Goal: Task Accomplishment & Management: Complete application form

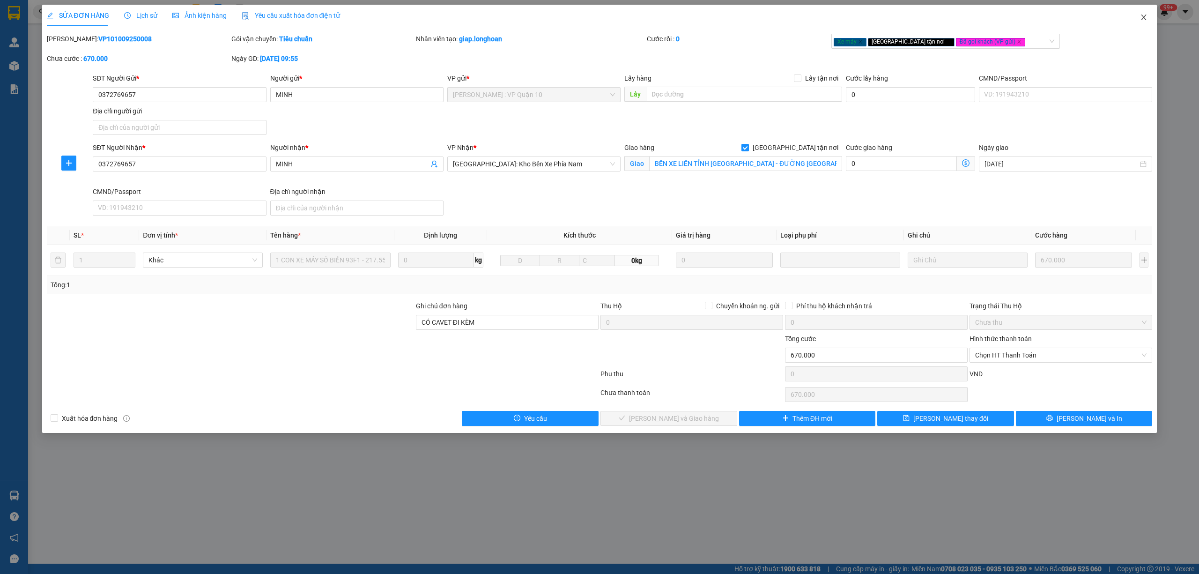
click at [1143, 17] on icon "close" at bounding box center [1143, 18] width 5 height 6
click at [1142, 15] on span "nguyendat.longhoan" at bounding box center [1114, 12] width 84 height 12
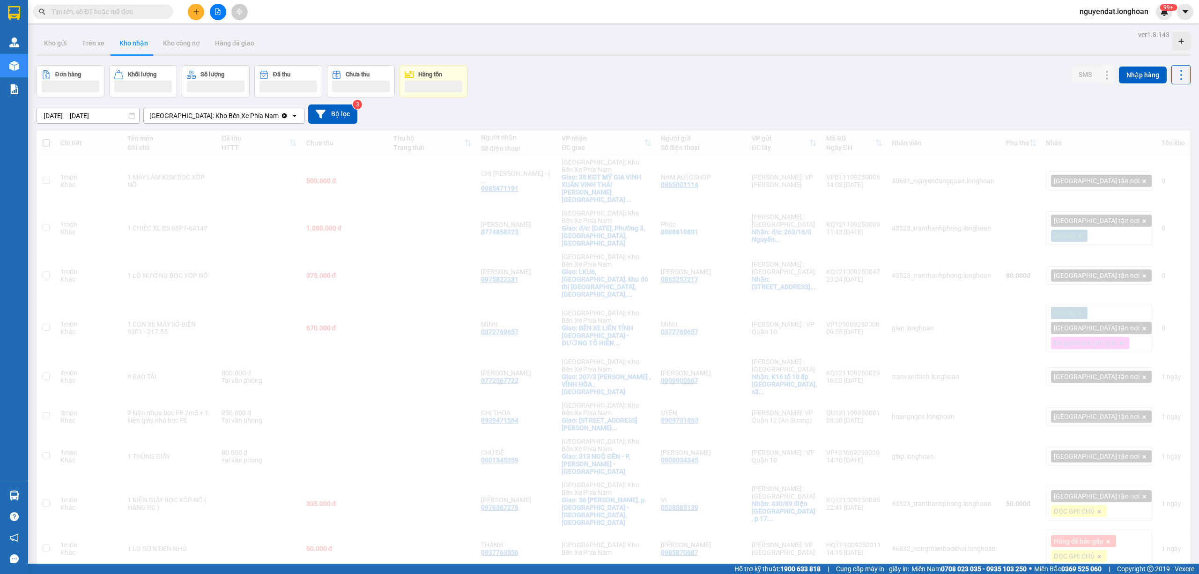
click at [132, 17] on span at bounding box center [103, 12] width 140 height 14
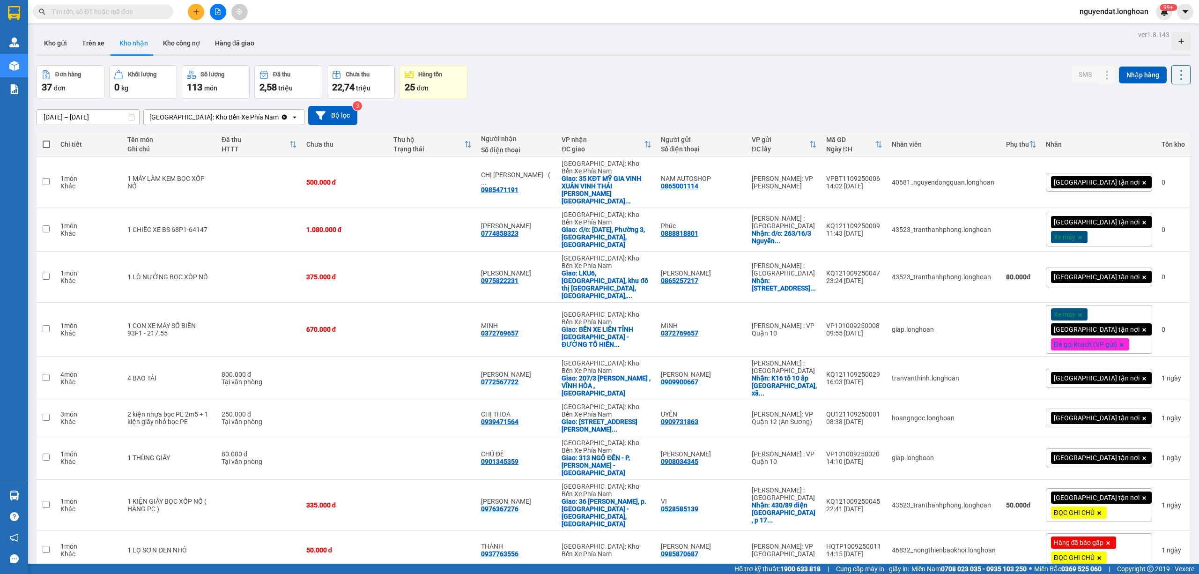
click at [131, 12] on input "text" at bounding box center [107, 12] width 111 height 10
paste input "KQ120709250013"
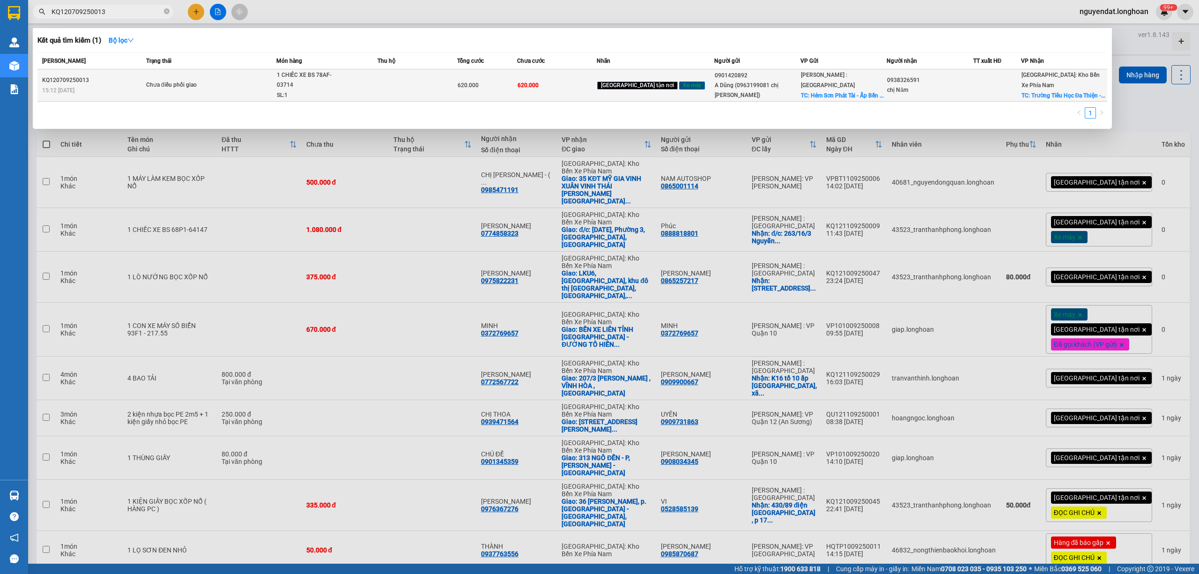
type input "KQ120709250013"
click at [247, 80] on span "Chưa điều phối giao" at bounding box center [211, 85] width 130 height 10
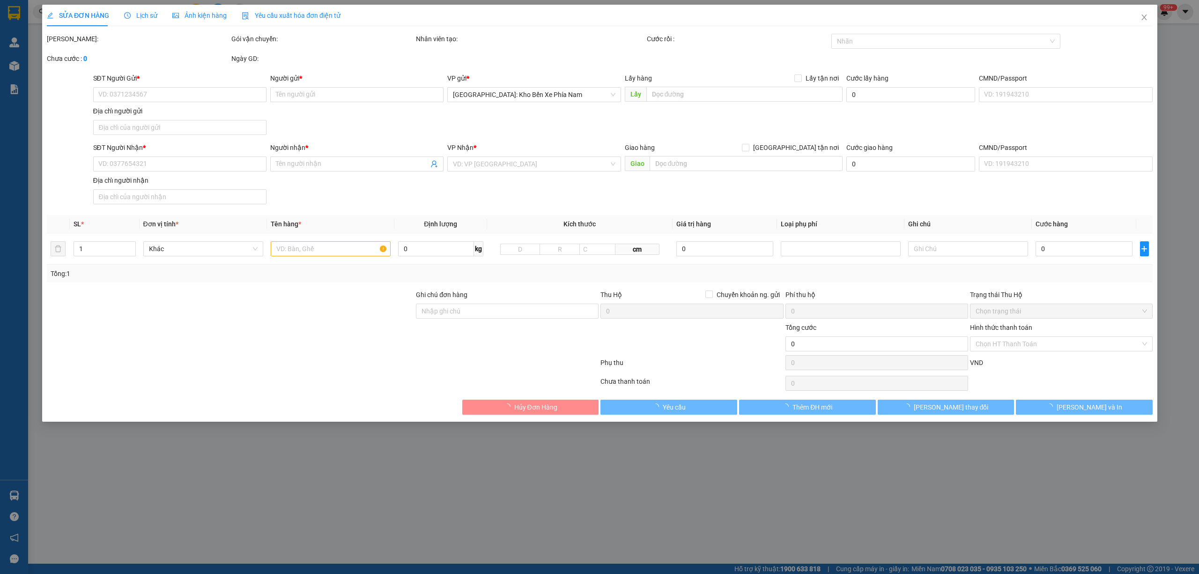
type input "0901420892"
type input "A Dũng (0963199081 chị [PERSON_NAME])"
checkbox input "true"
type input "Hẻm Sơn Phát Tài - Ấp [GEOGRAPHIC_DATA] - [GEOGRAPHIC_DATA] - [GEOGRAPHIC_DATA]…"
type input "0938326591"
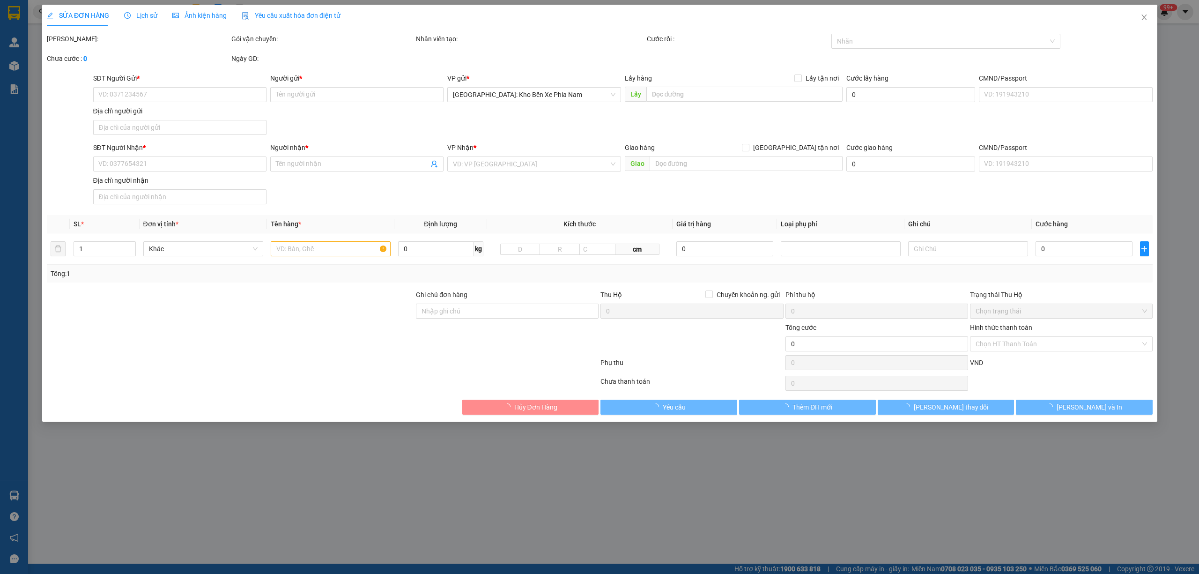
type input "chị Năm"
checkbox input "true"
type input "Trường Tiểu Học Đa Thiện - Phường 8 - [GEOGRAPHIC_DATA]"
type input "CÓ CHÌA KHOÁ QUẤN TAY LÁI - KHÔNG CAVET"
type input "620.000"
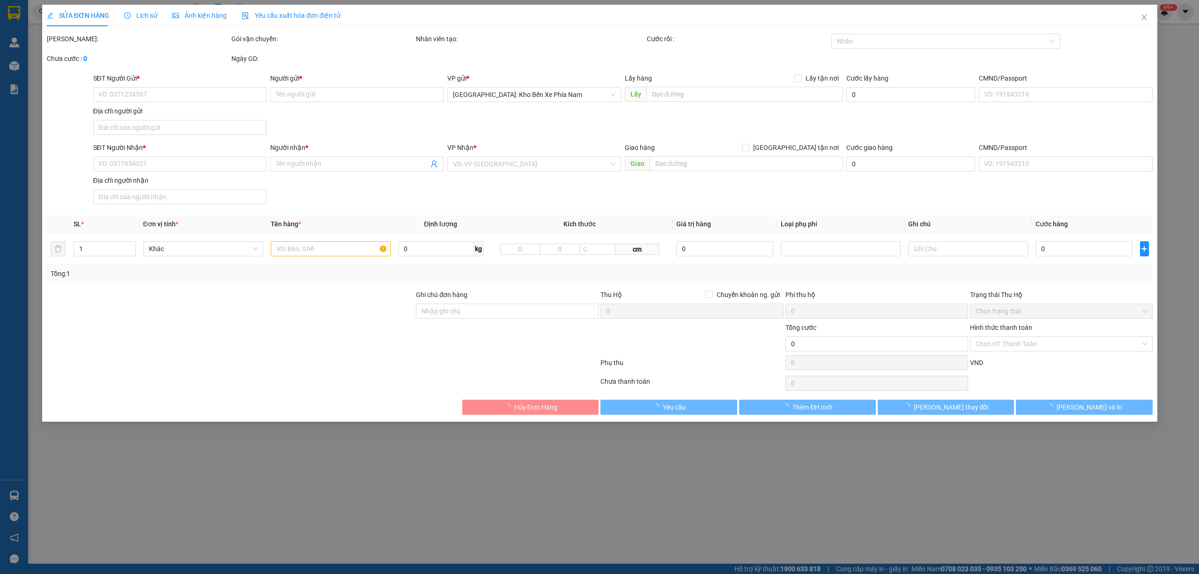
type input "620.000"
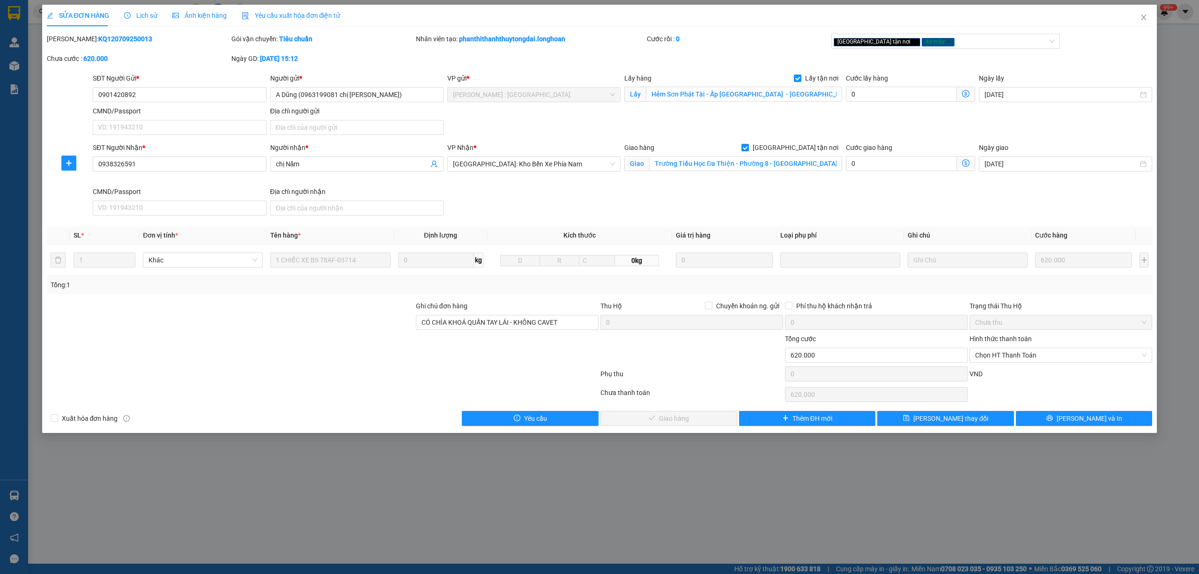
click at [143, 20] on div "Lịch sử" at bounding box center [140, 15] width 33 height 10
